Goal: Task Accomplishment & Management: Manage account settings

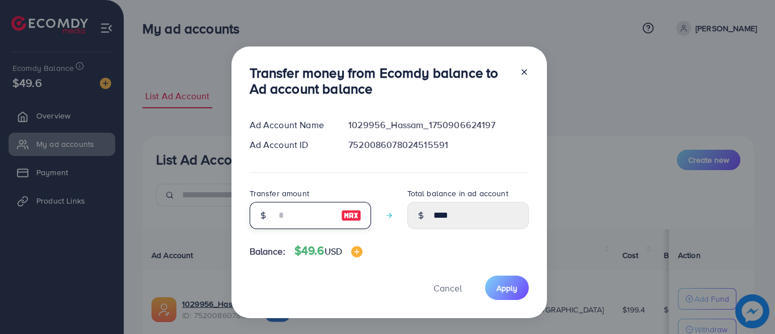
click at [295, 222] on input "number" at bounding box center [304, 215] width 57 height 27
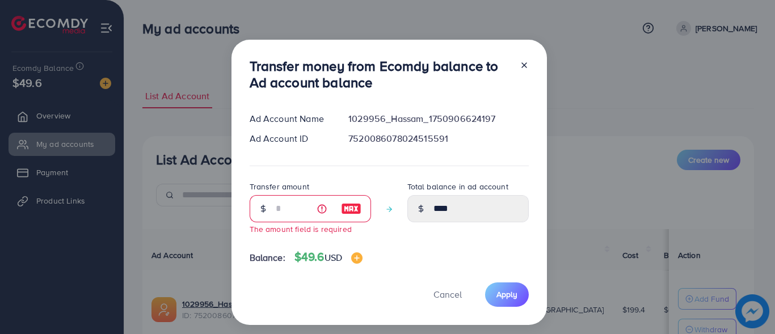
click at [520, 66] on icon at bounding box center [524, 65] width 9 height 9
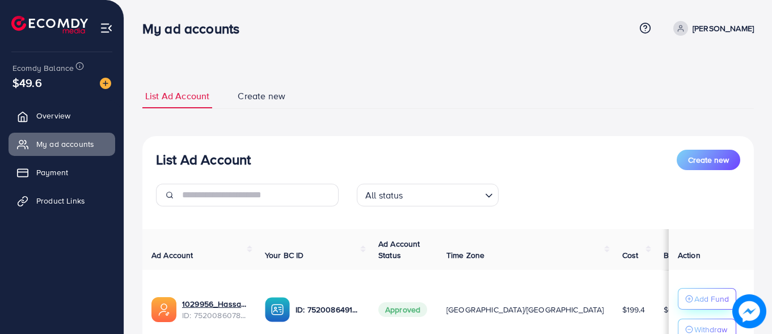
click at [683, 308] on button "Add Fund" at bounding box center [707, 299] width 58 height 22
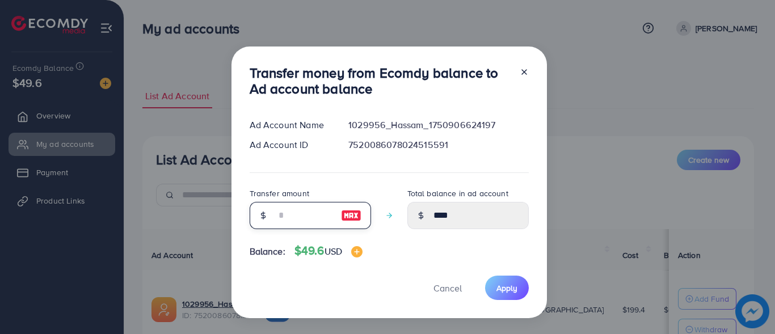
click at [276, 215] on input "number" at bounding box center [304, 215] width 57 height 27
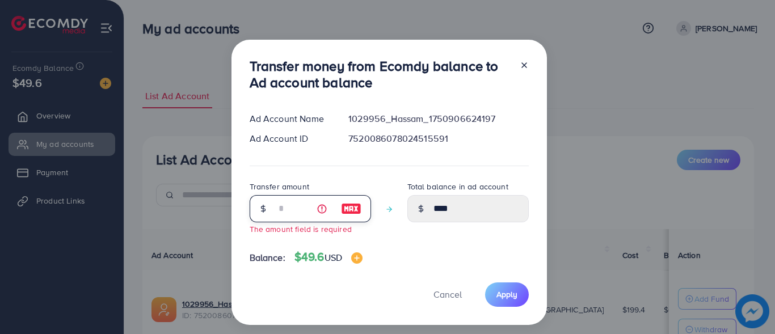
click at [293, 213] on input "number" at bounding box center [304, 208] width 57 height 27
click at [520, 64] on icon at bounding box center [524, 65] width 9 height 9
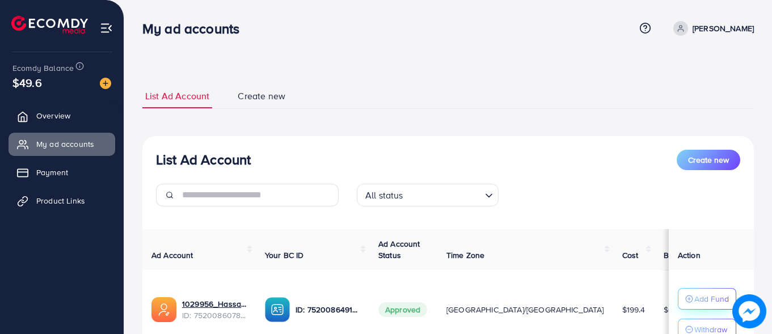
click at [694, 293] on p "Add Fund" at bounding box center [711, 299] width 35 height 14
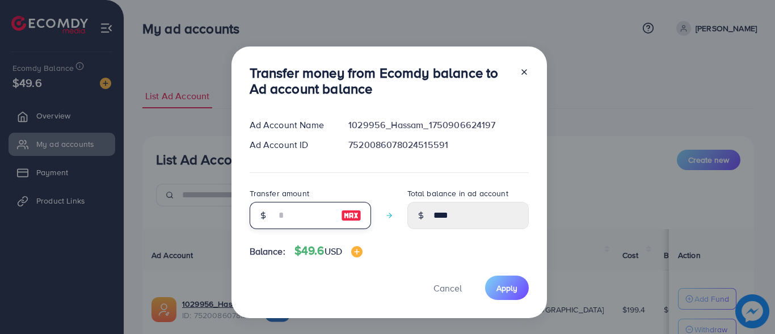
click at [295, 220] on input "number" at bounding box center [304, 215] width 57 height 27
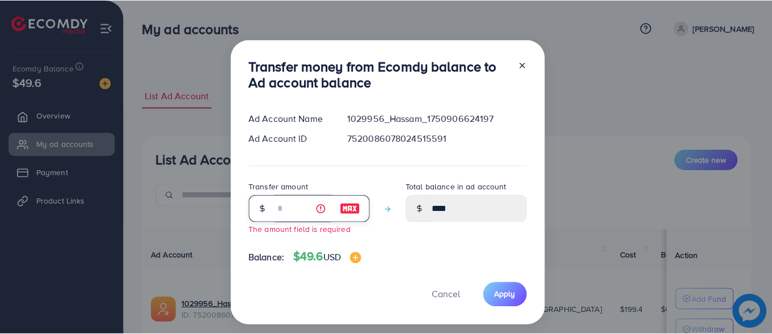
scroll to position [15, 0]
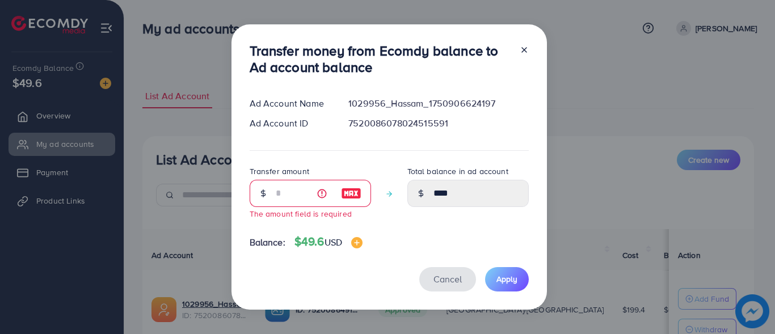
click at [441, 277] on span "Cancel" at bounding box center [447, 279] width 28 height 12
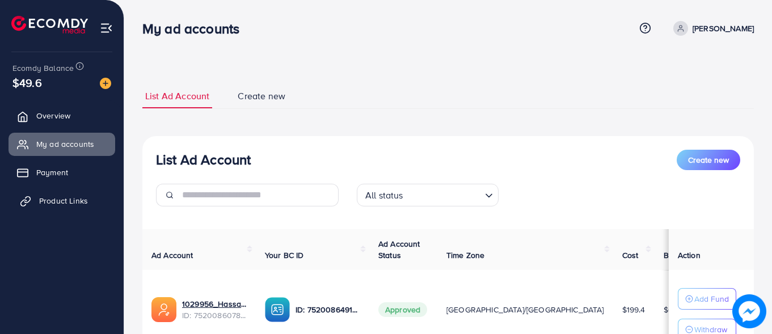
click at [54, 202] on span "Product Links" at bounding box center [63, 200] width 49 height 11
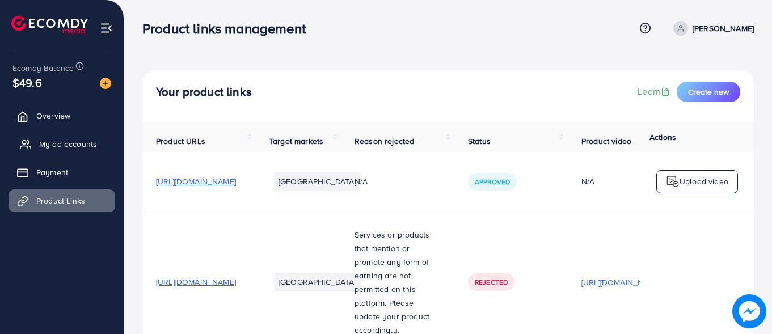
click at [63, 148] on span "My ad accounts" at bounding box center [68, 143] width 58 height 11
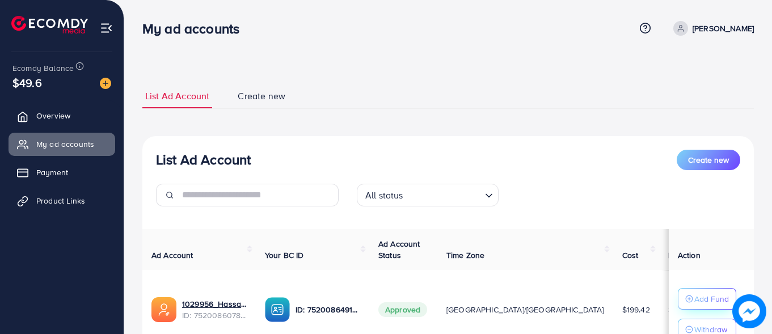
click at [700, 299] on p "Add Fund" at bounding box center [711, 299] width 35 height 14
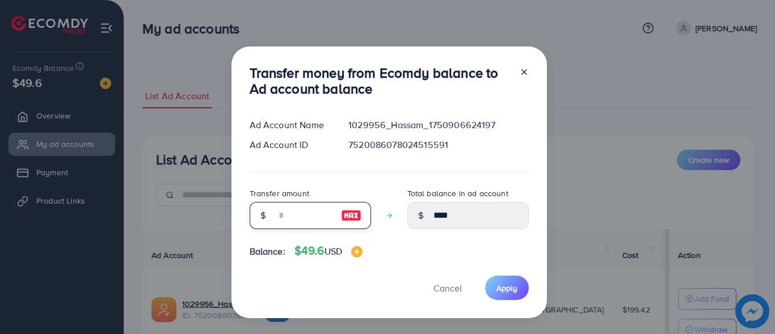
click at [276, 202] on input "number" at bounding box center [304, 215] width 57 height 27
drag, startPoint x: 283, startPoint y: 214, endPoint x: 327, endPoint y: 243, distance: 52.9
click at [283, 214] on input "number" at bounding box center [304, 215] width 57 height 27
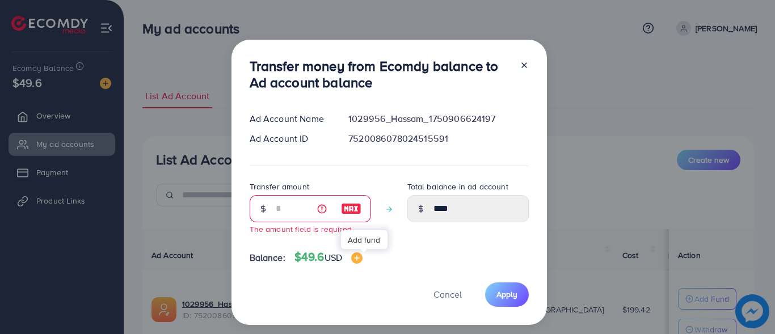
click at [362, 259] on img at bounding box center [356, 257] width 11 height 11
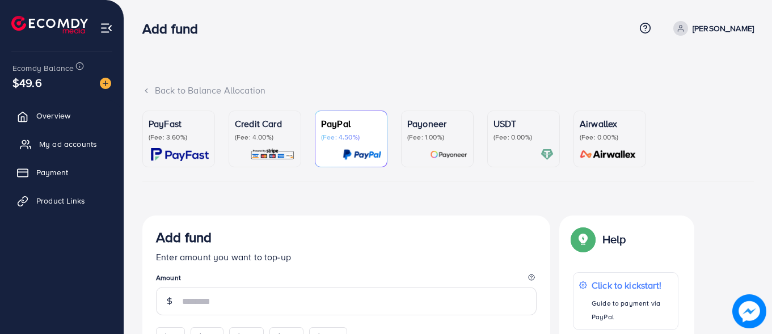
click at [69, 142] on span "My ad accounts" at bounding box center [68, 143] width 58 height 11
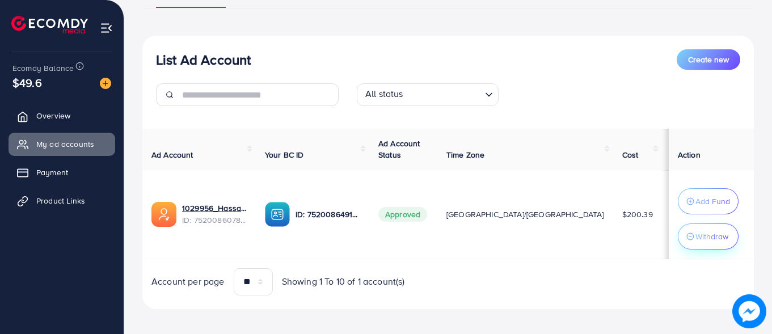
scroll to position [113, 0]
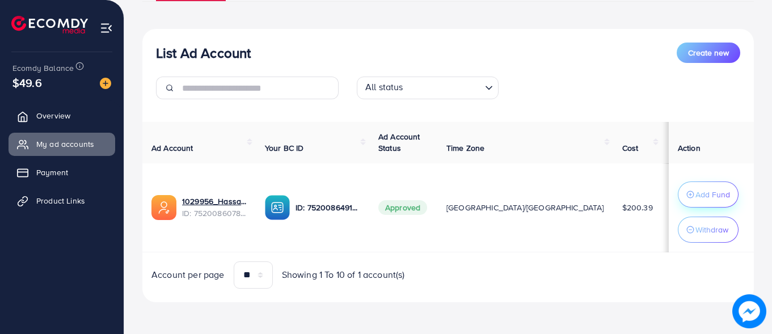
click at [695, 188] on p "Add Fund" at bounding box center [712, 195] width 35 height 14
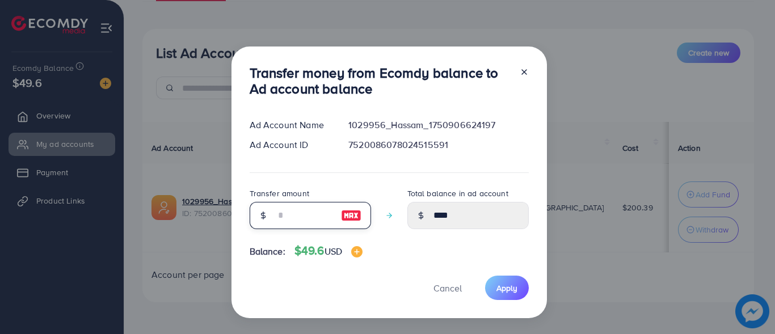
click at [299, 209] on input "number" at bounding box center [304, 215] width 57 height 27
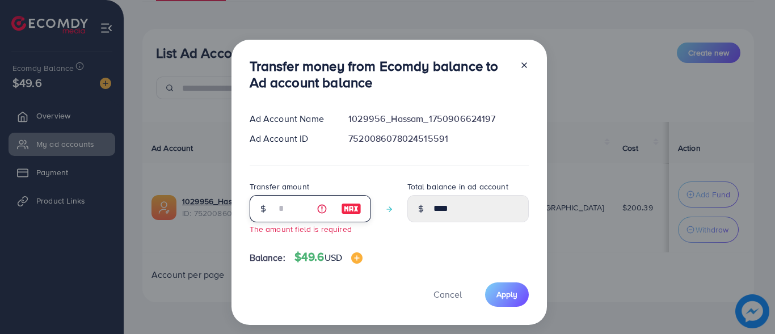
type input "**"
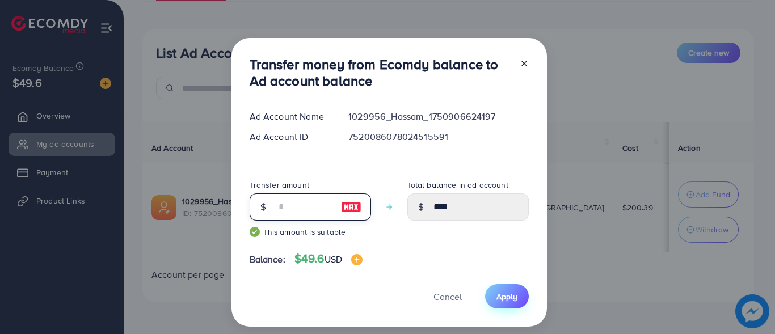
type input "**"
click at [514, 294] on span "Apply" at bounding box center [506, 296] width 21 height 11
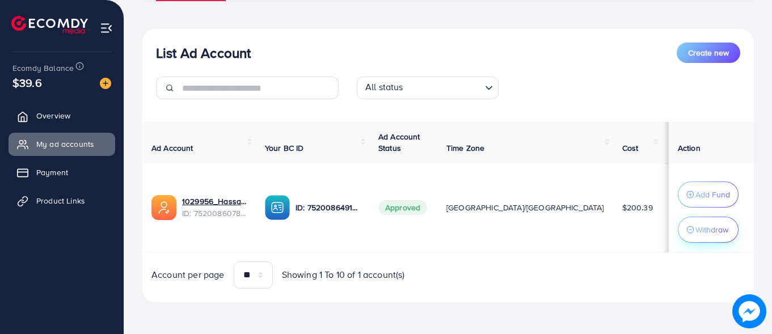
click at [702, 234] on p "Withdraw" at bounding box center [711, 230] width 33 height 14
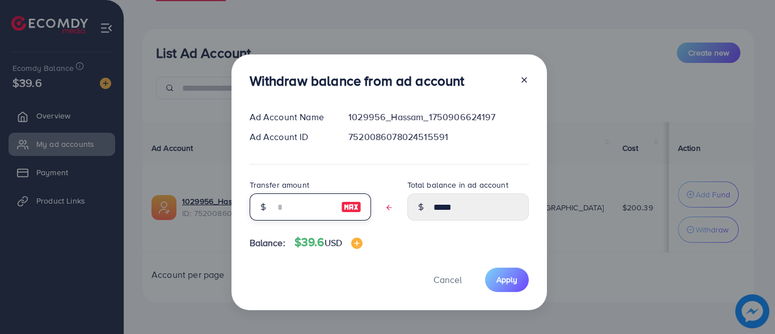
drag, startPoint x: 274, startPoint y: 207, endPoint x: 442, endPoint y: 237, distance: 170.5
click at [276, 207] on input "text" at bounding box center [304, 206] width 57 height 27
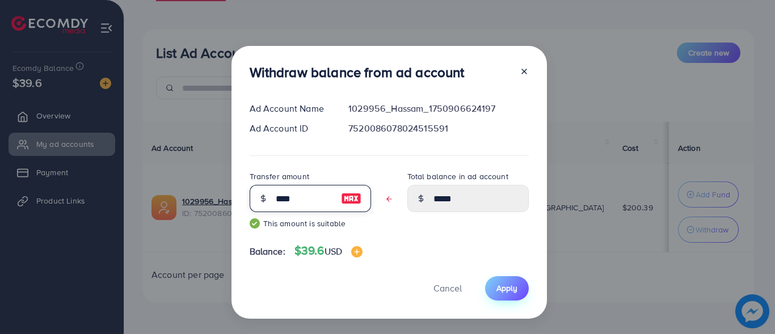
type input "****"
click at [510, 290] on span "Apply" at bounding box center [506, 287] width 21 height 11
